Goal: Transaction & Acquisition: Purchase product/service

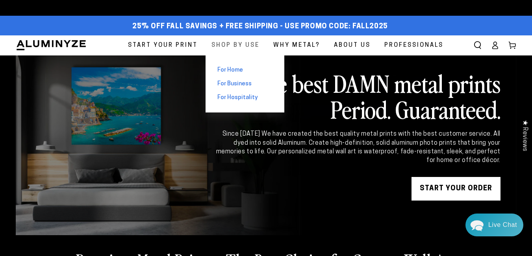
click at [236, 47] on span "Shop By Use" at bounding box center [235, 45] width 48 height 11
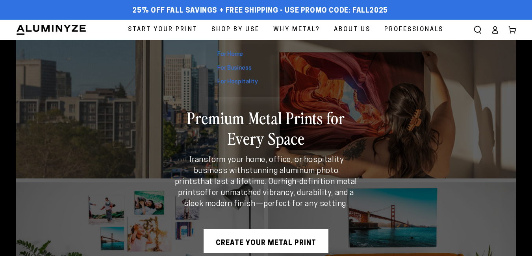
click at [221, 27] on span "Shop By Use" at bounding box center [235, 29] width 48 height 11
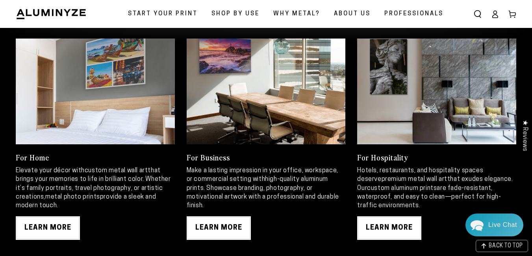
click at [256, 110] on link at bounding box center [265, 92] width 159 height 106
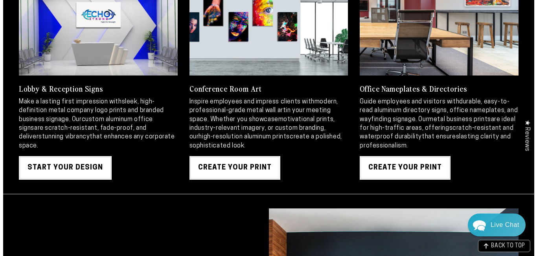
scroll to position [896, 0]
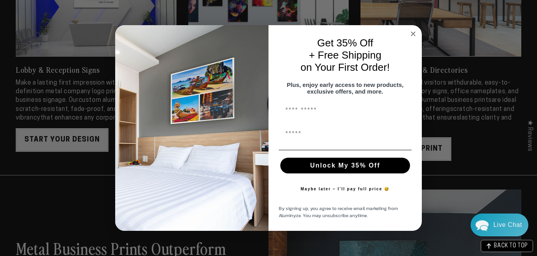
click at [415, 32] on icon "Close dialog" at bounding box center [414, 34] width 4 height 4
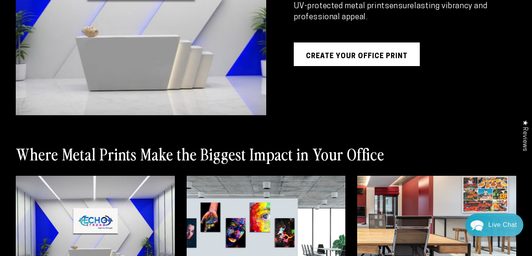
scroll to position [0, 0]
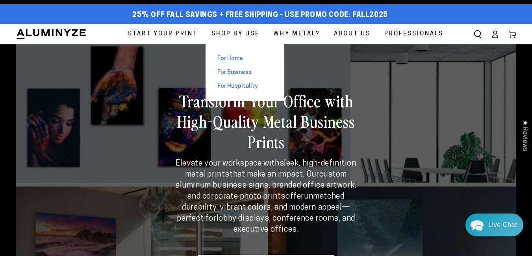
click at [227, 58] on span "For Home" at bounding box center [230, 59] width 26 height 8
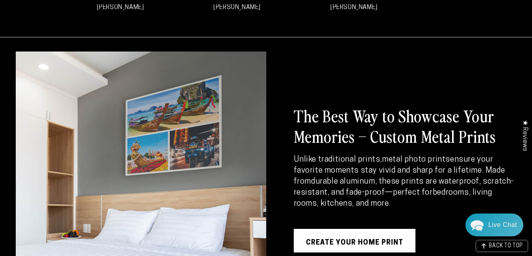
scroll to position [555, 0]
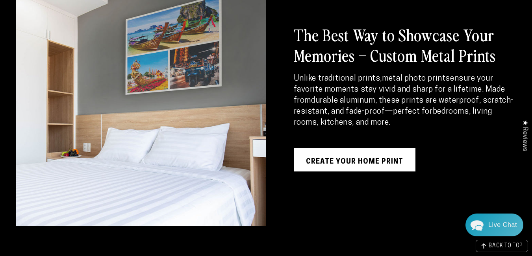
click at [339, 161] on link "Create Your Home Print" at bounding box center [355, 160] width 122 height 24
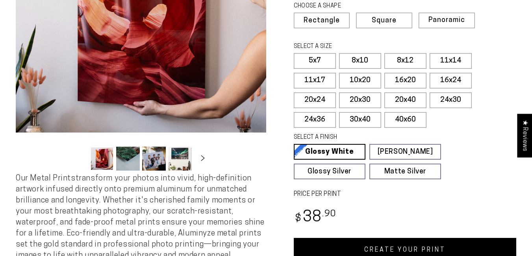
scroll to position [236, 0]
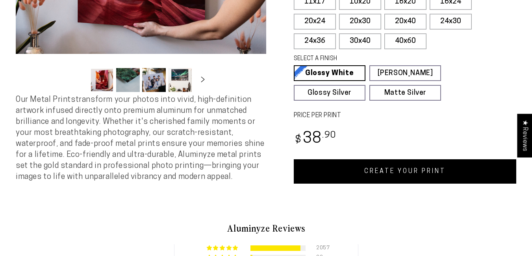
select select "**********"
click at [384, 170] on link "CREATE YOUR PRINT" at bounding box center [405, 171] width 223 height 24
